Goal: Information Seeking & Learning: Learn about a topic

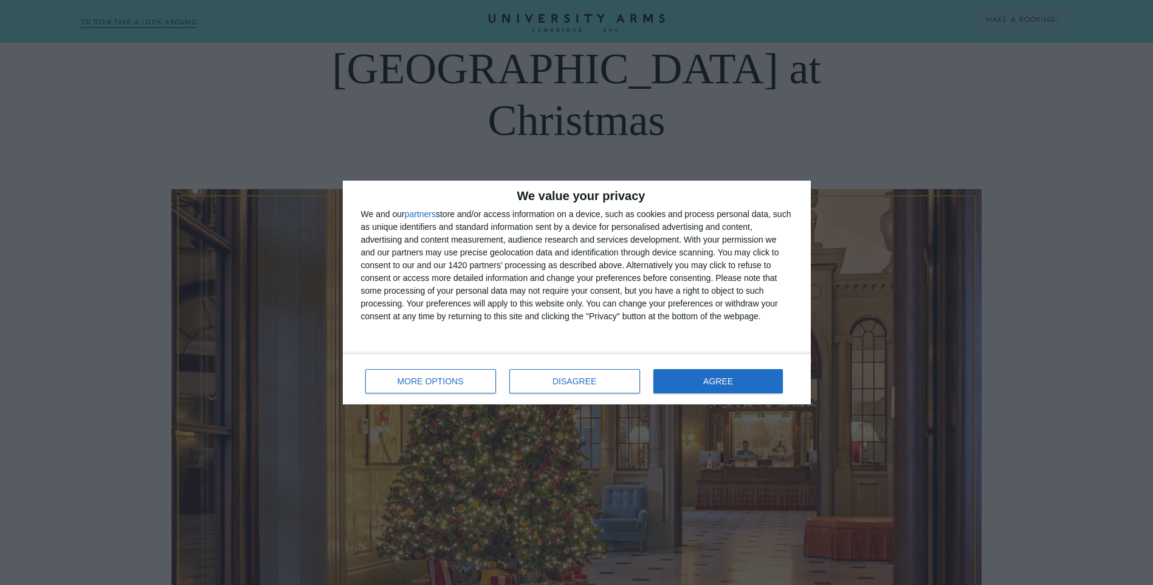
scroll to position [182, 0]
click at [739, 382] on button "AGREE" at bounding box center [718, 381] width 130 height 24
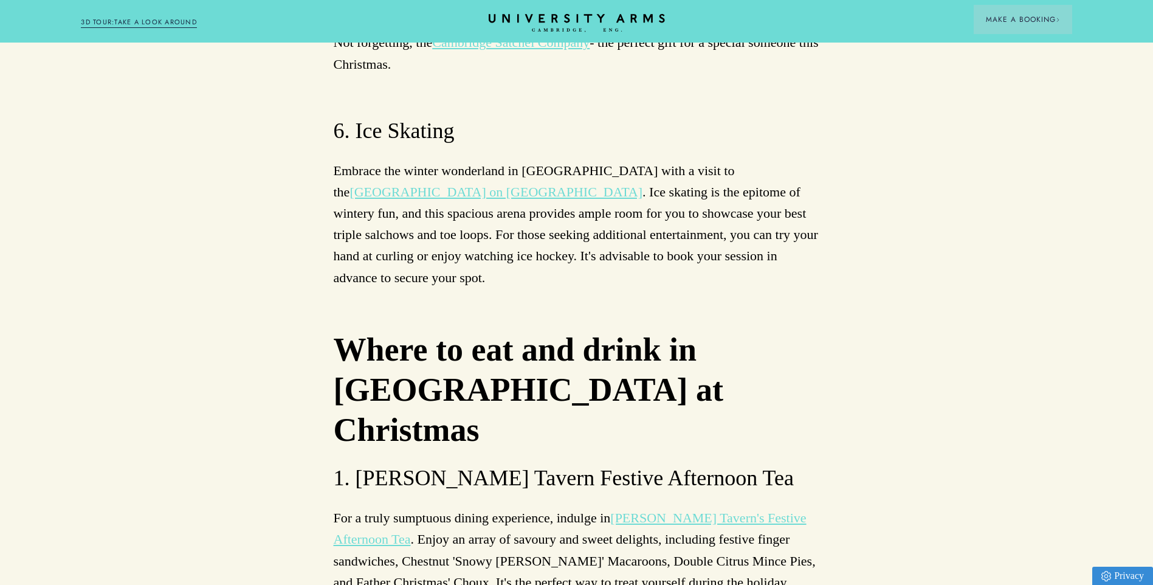
scroll to position [5410, 0]
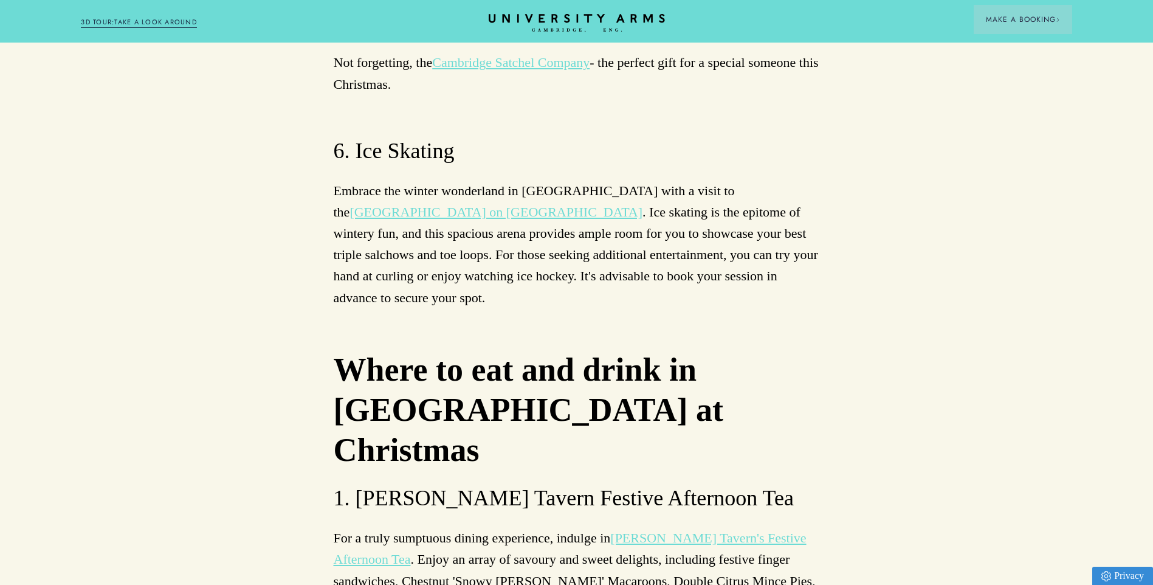
click at [643, 530] on link "[PERSON_NAME] Tavern's Festive Afternoon Tea" at bounding box center [570, 548] width 473 height 36
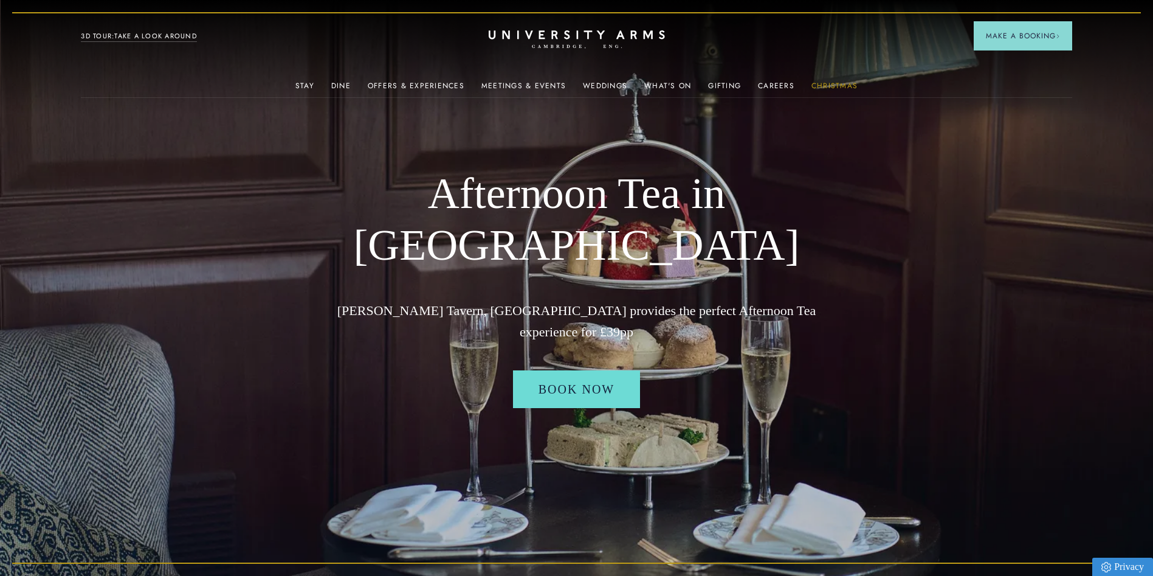
click at [826, 82] on link "Christmas" at bounding box center [835, 89] width 46 height 16
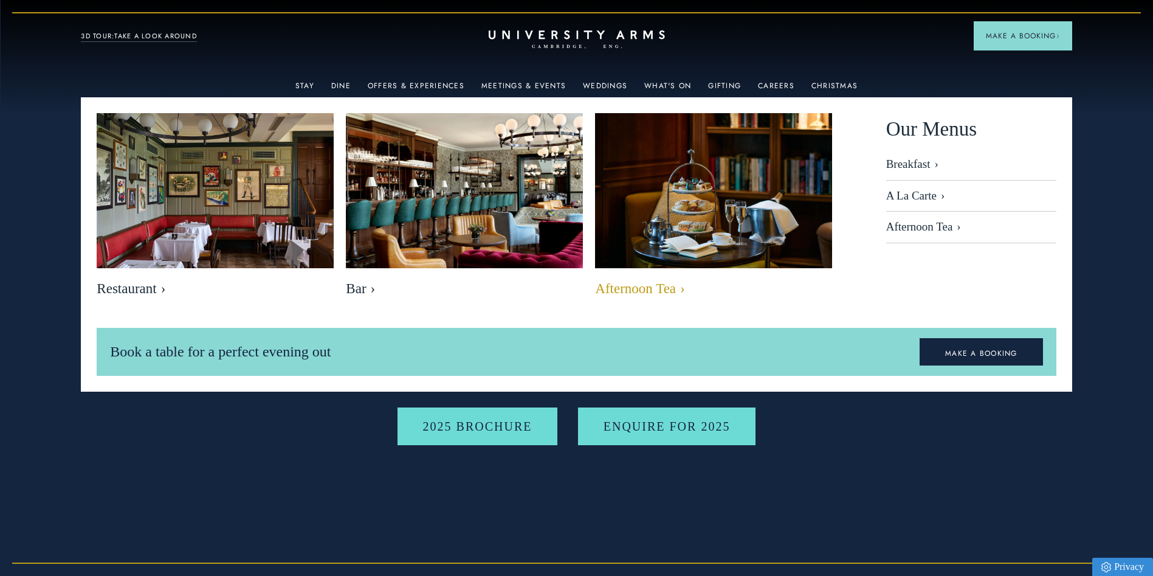
click at [750, 226] on img at bounding box center [713, 192] width 273 height 182
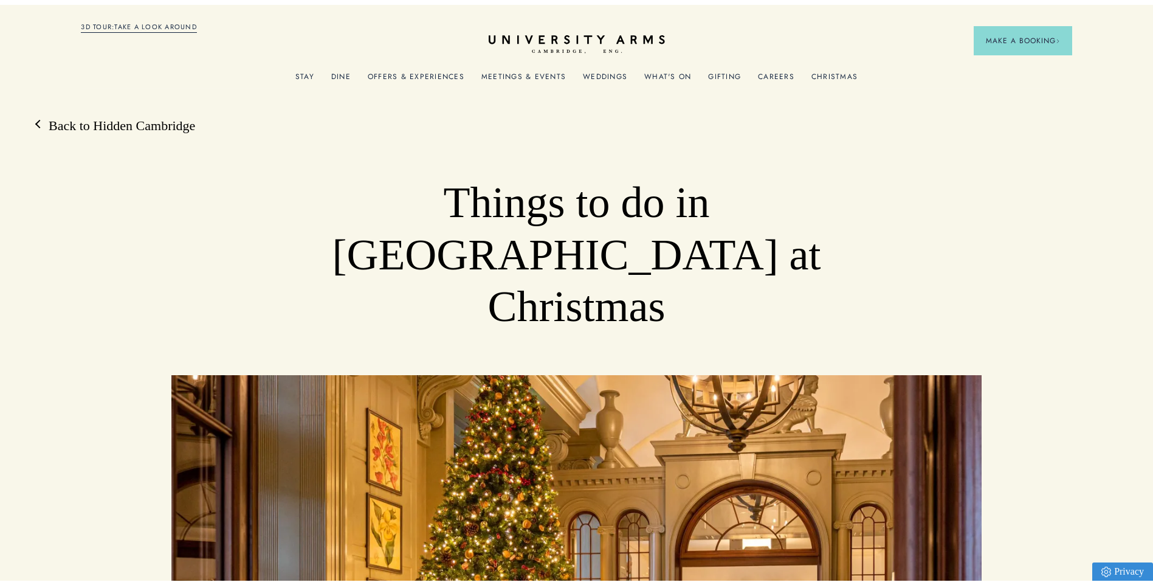
scroll to position [5410, 0]
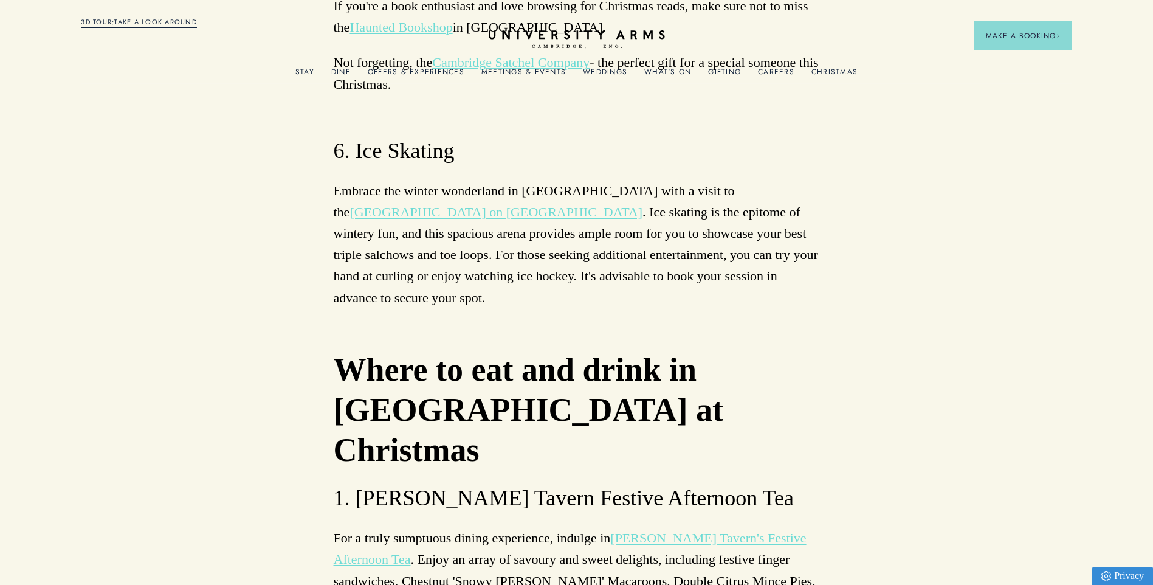
drag, startPoint x: 15, startPoint y: 2, endPoint x: 153, endPoint y: 350, distance: 373.3
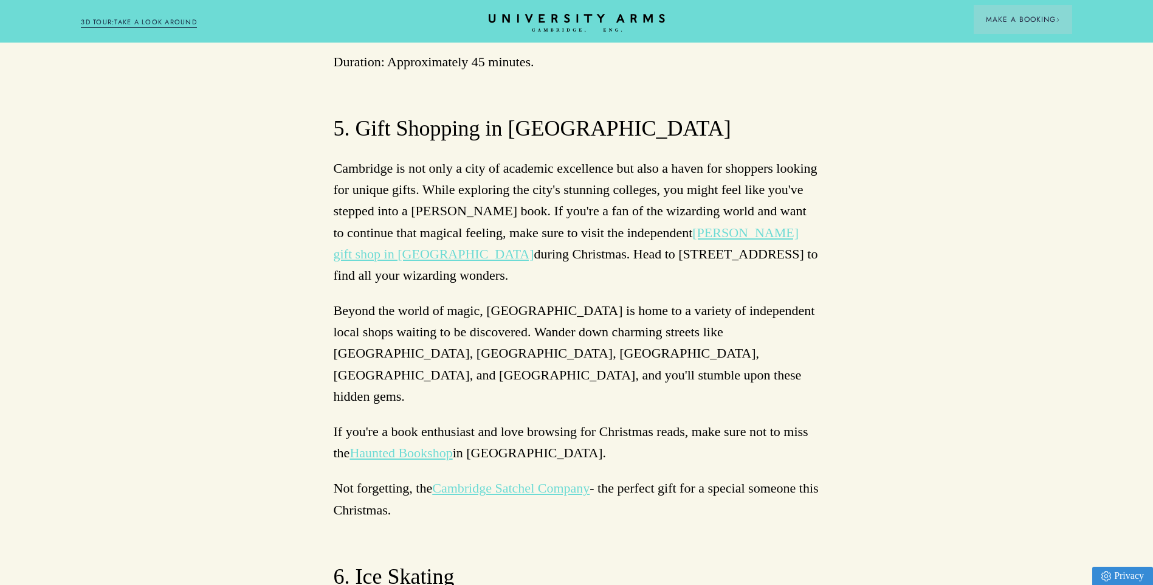
scroll to position [4741, 0]
